Goal: Navigation & Orientation: Find specific page/section

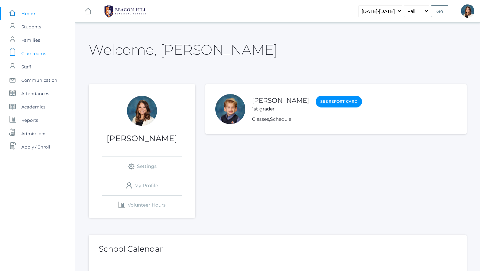
click at [29, 53] on span "Classrooms" at bounding box center [33, 53] width 25 height 13
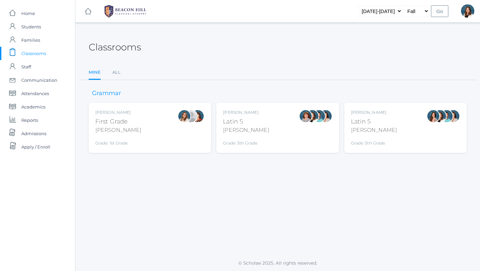
click at [118, 126] on div "[PERSON_NAME]" at bounding box center [118, 130] width 46 height 8
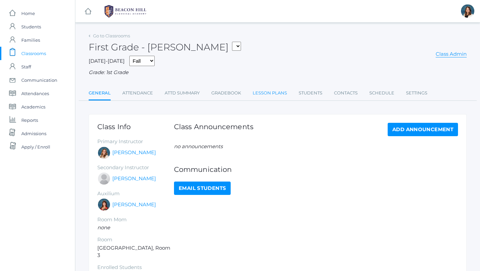
click at [270, 91] on link "Lesson Plans" at bounding box center [270, 92] width 34 height 13
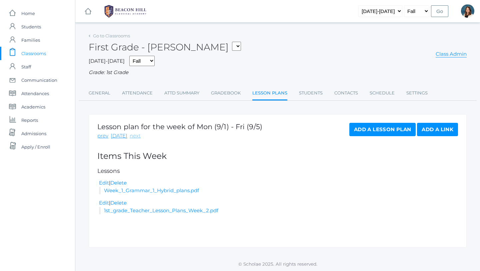
click at [133, 135] on link "next" at bounding box center [135, 136] width 11 height 8
